Goal: Information Seeking & Learning: Learn about a topic

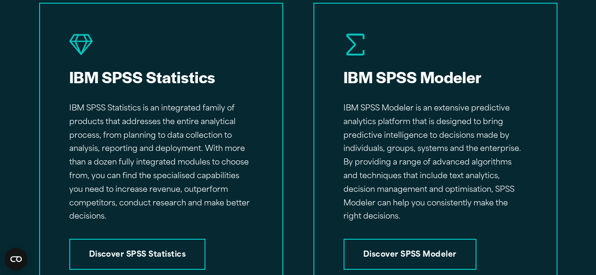
scroll to position [1823, 0]
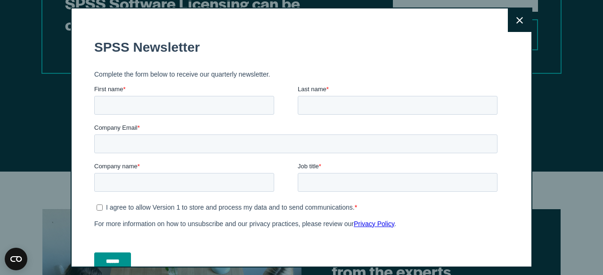
drag, startPoint x: 602, startPoint y: 17, endPoint x: 594, endPoint y: 125, distance: 107.6
click at [513, 24] on button "Close" at bounding box center [520, 20] width 24 height 24
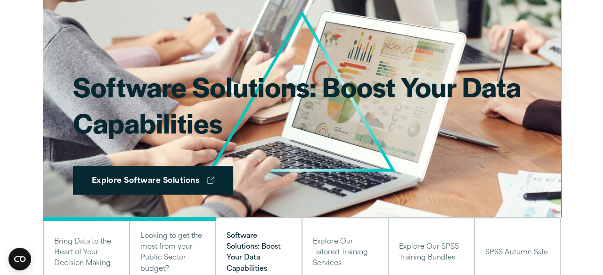
scroll to position [45, 0]
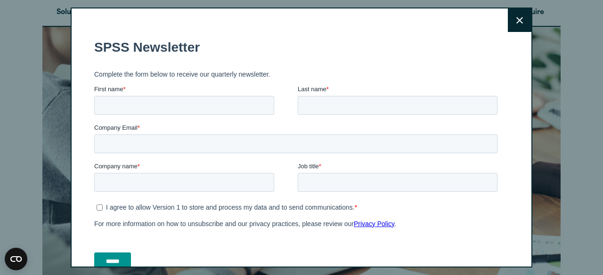
drag, startPoint x: 597, startPoint y: 156, endPoint x: 602, endPoint y: 18, distance: 137.6
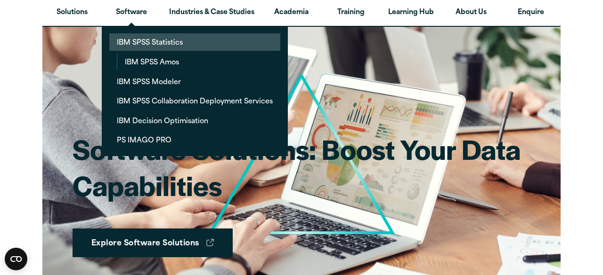
click at [145, 34] on link "IBM SPSS Statistics" at bounding box center [194, 41] width 171 height 17
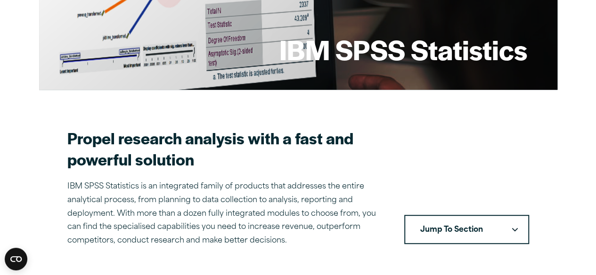
scroll to position [188, 0]
